Goal: Transaction & Acquisition: Purchase product/service

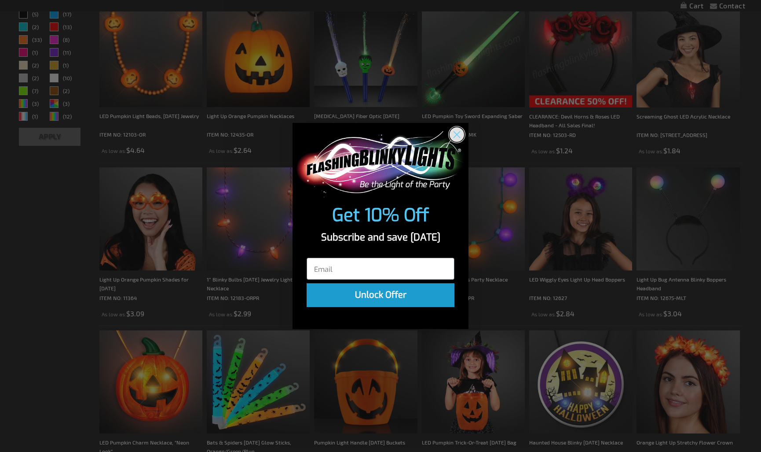
scroll to position [290, 0]
click at [460, 137] on circle "Close dialog" at bounding box center [457, 134] width 15 height 15
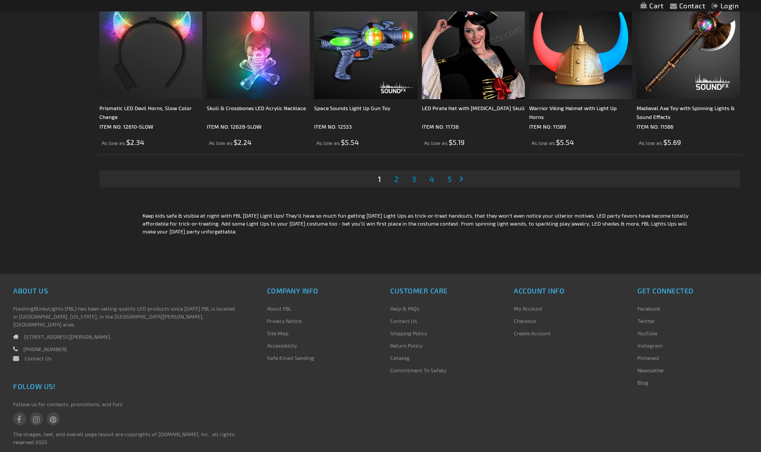
scroll to position [1792, 0]
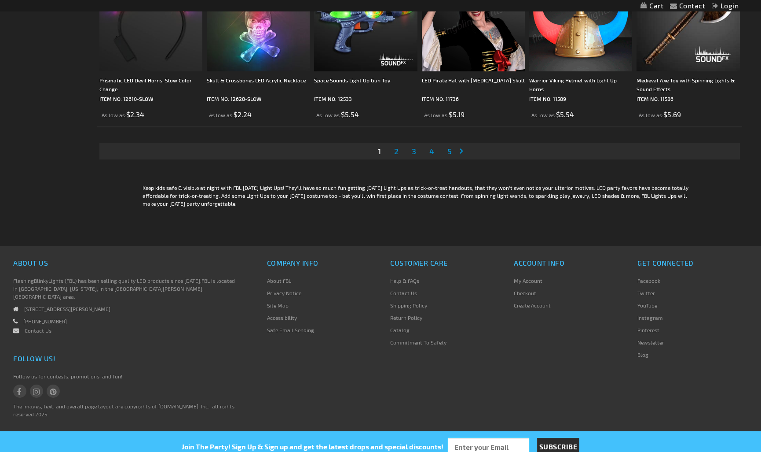
click at [660, 451] on div at bounding box center [380, 459] width 761 height 0
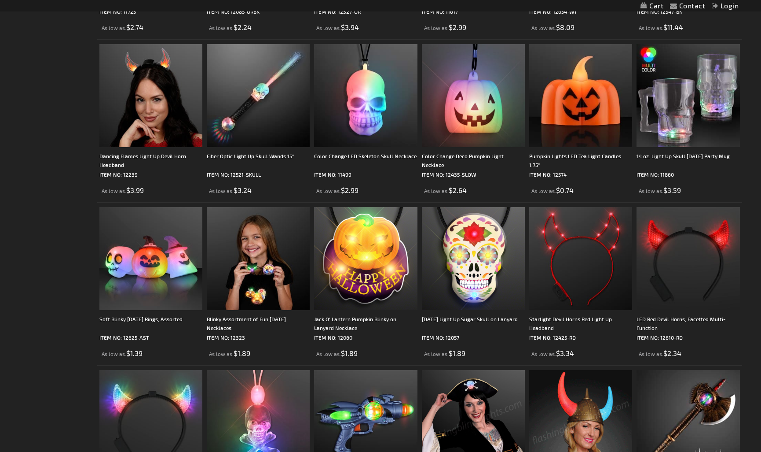
scroll to position [1308, 0]
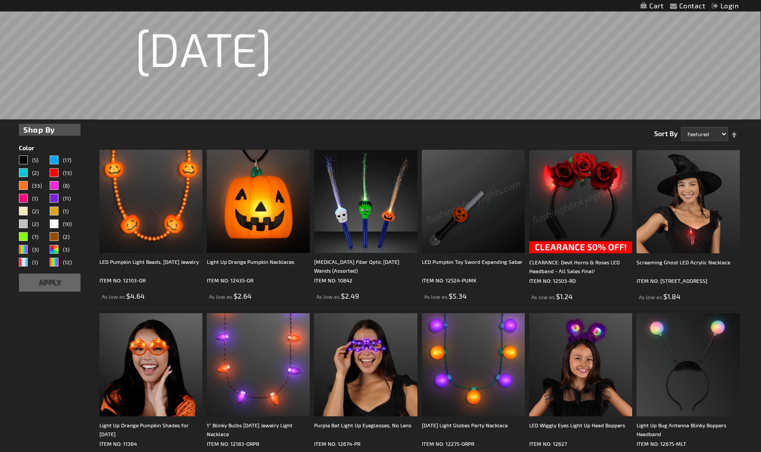
scroll to position [0, 0]
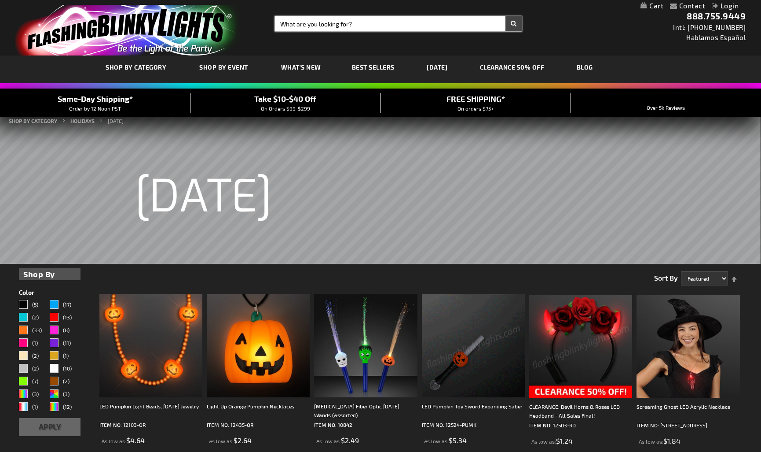
click at [306, 27] on input "Search" at bounding box center [398, 23] width 247 height 15
type input "halloween light"
click at [506, 16] on button "Search" at bounding box center [514, 23] width 16 height 15
drag, startPoint x: 376, startPoint y: 26, endPoint x: 393, endPoint y: 18, distance: 18.5
click at [376, 24] on input "halloween light" at bounding box center [398, 23] width 247 height 15
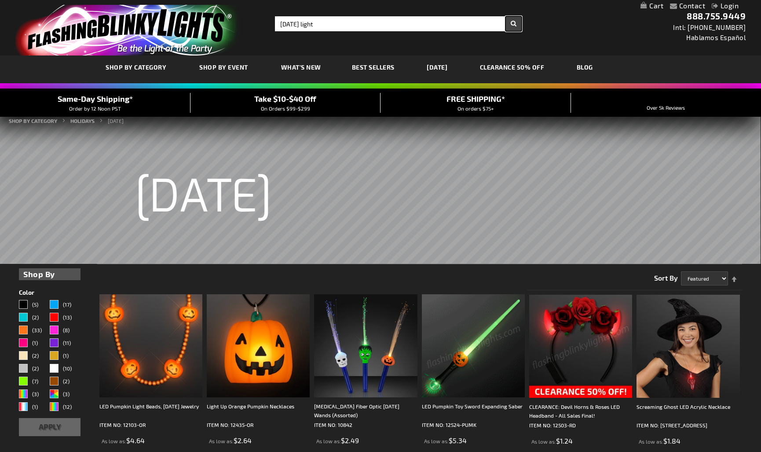
click at [513, 22] on button "Search" at bounding box center [514, 23] width 16 height 15
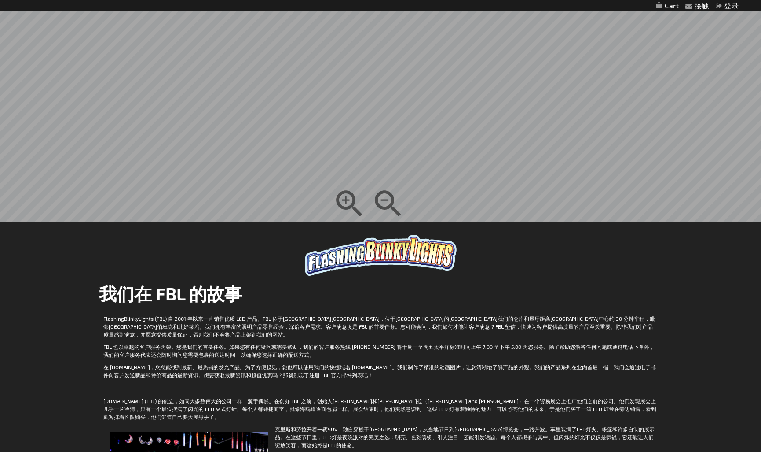
scroll to position [385, 0]
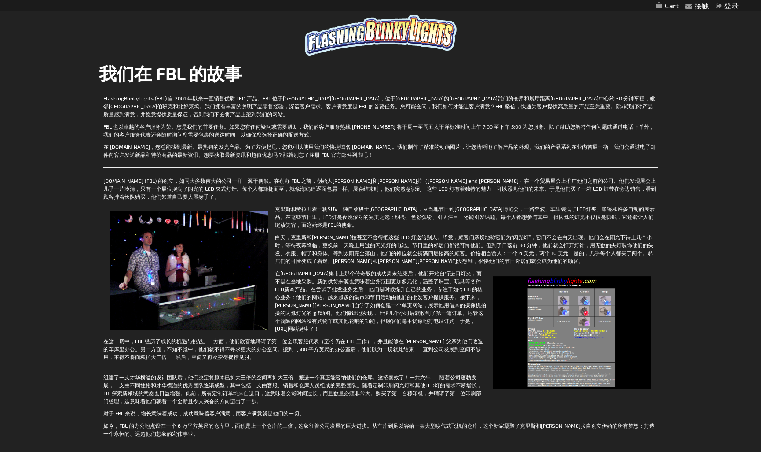
click at [373, 118] on td "FlashingBlinkyLights (FBL) 自 2001 年以来一直销售优质 LED 产品。FBL 位于[GEOGRAPHIC_DATA][GEOG…" at bounding box center [380, 268] width 563 height 354
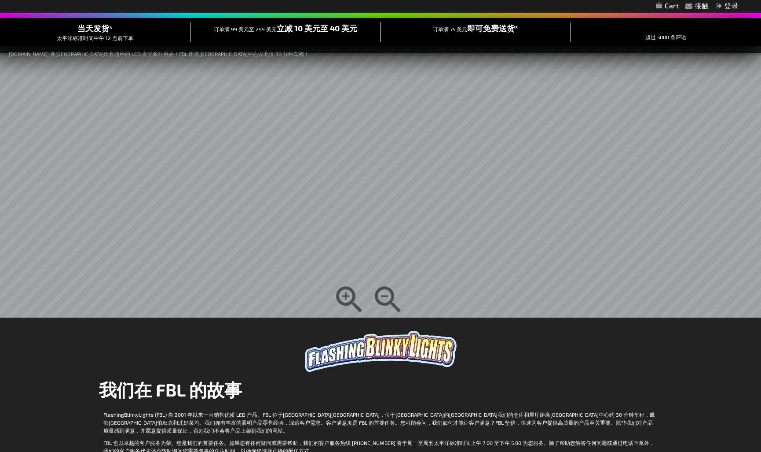
scroll to position [0, 0]
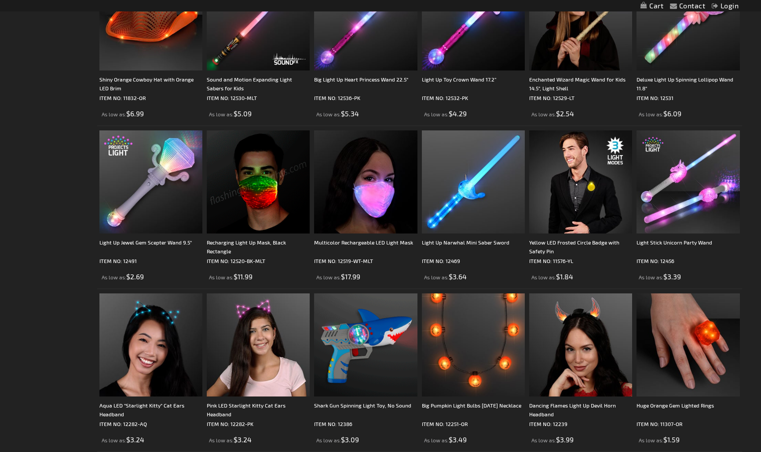
scroll to position [1628, 0]
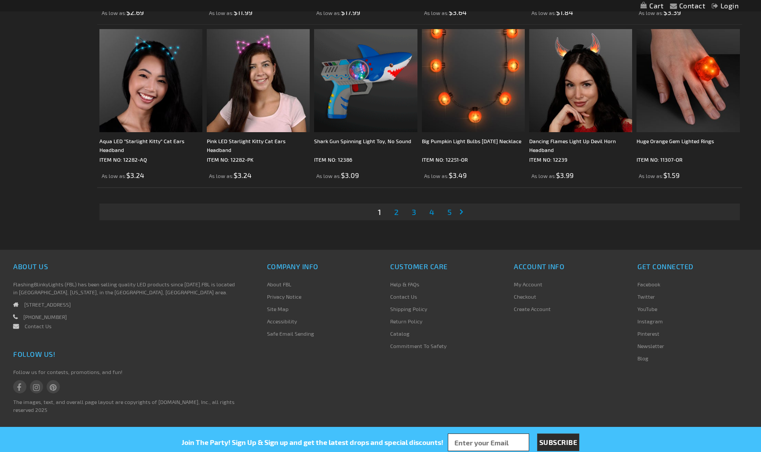
click at [463, 210] on link "Page Next" at bounding box center [463, 211] width 9 height 13
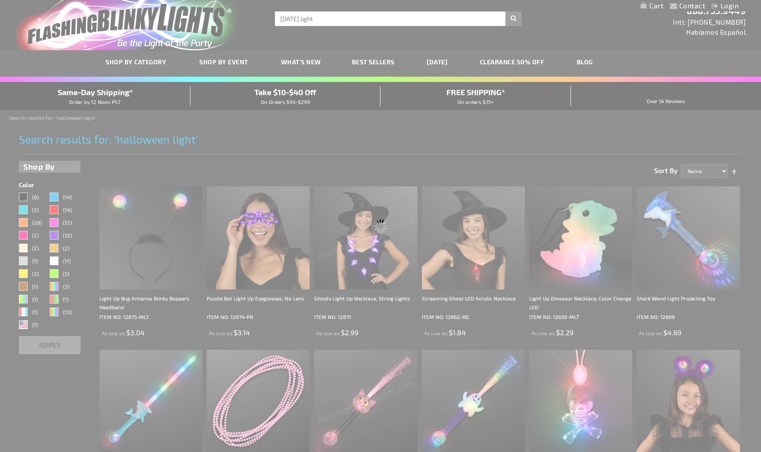
scroll to position [0, 0]
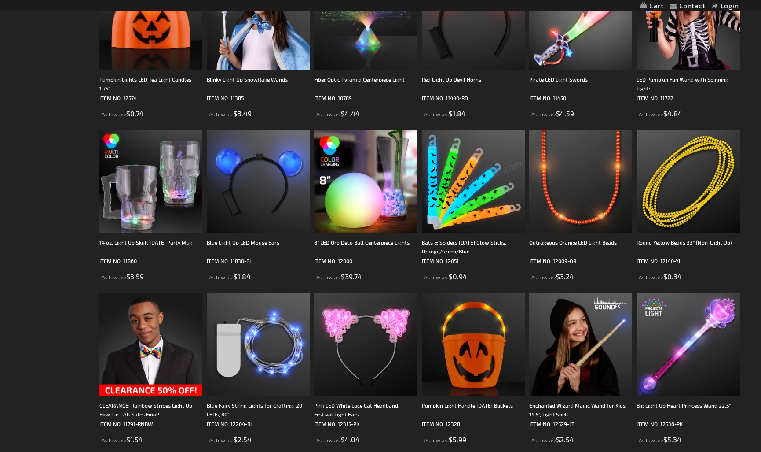
scroll to position [1632, 0]
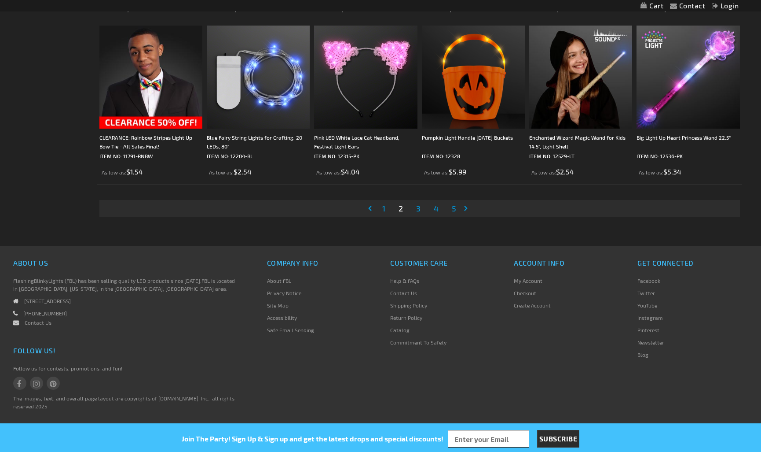
click at [463, 205] on link "Page Next" at bounding box center [467, 208] width 9 height 13
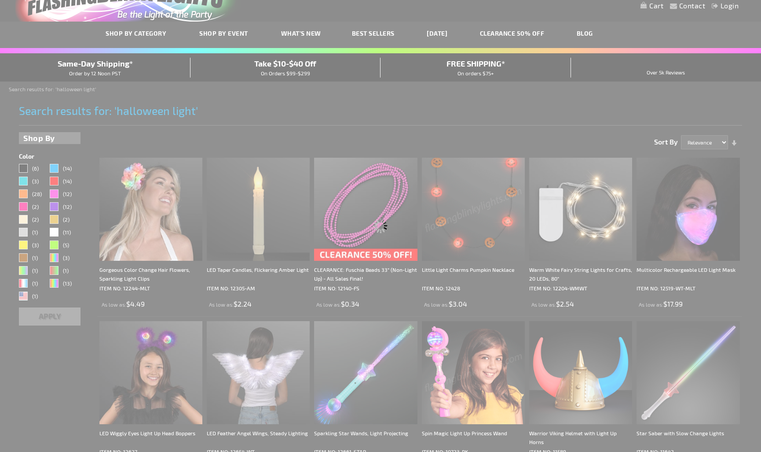
scroll to position [0, 0]
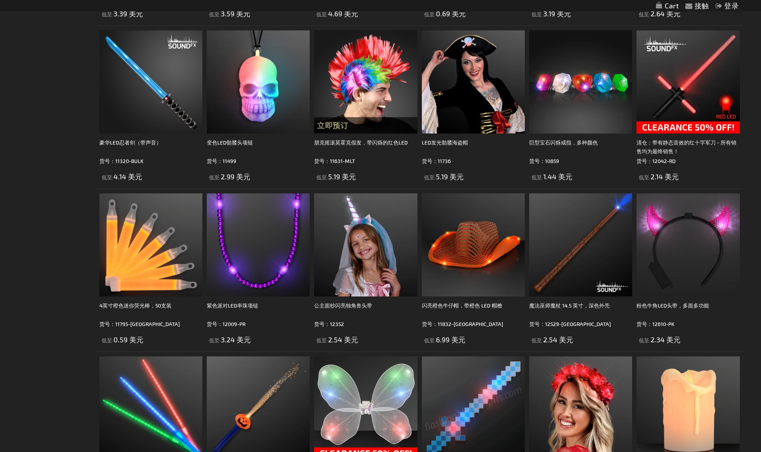
scroll to position [1452, 0]
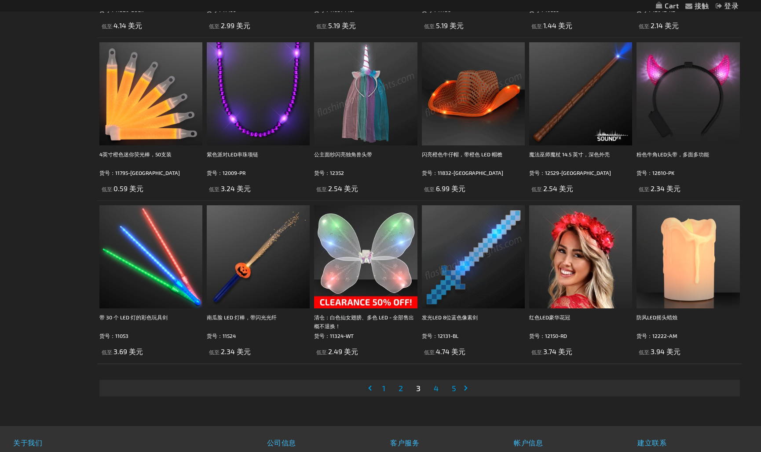
click at [465, 390] on link "页 下一个" at bounding box center [467, 387] width 9 height 13
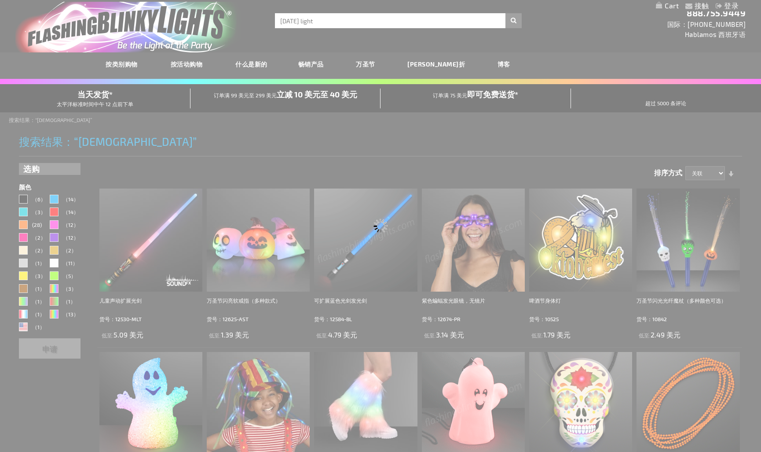
scroll to position [0, 0]
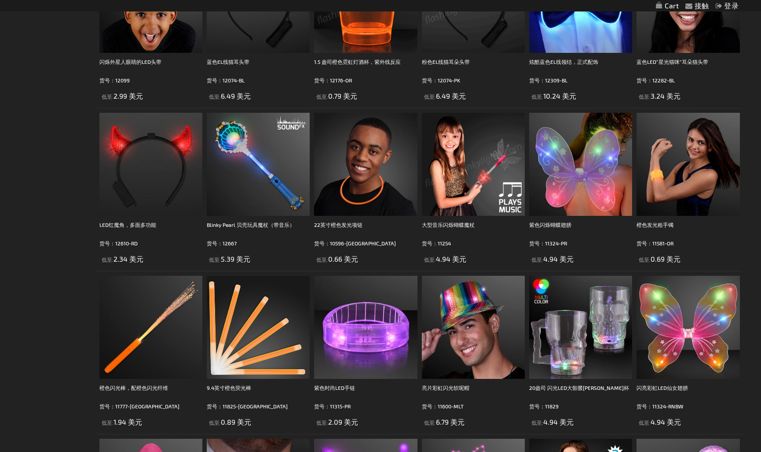
scroll to position [1276, 0]
